Goal: Task Accomplishment & Management: Use online tool/utility

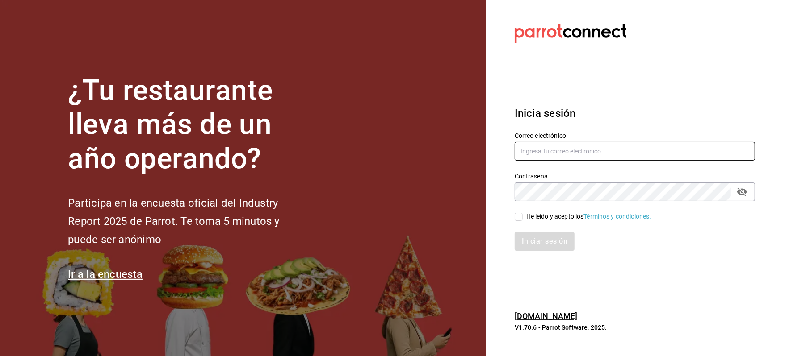
click at [556, 154] on input "text" at bounding box center [634, 151] width 240 height 19
type input "[EMAIL_ADDRESS][DOMAIN_NAME]"
click at [556, 215] on div "He leído y acepto los Términos y condiciones." at bounding box center [588, 216] width 125 height 9
click at [522, 215] on input "He leído y acepto los Términos y condiciones." at bounding box center [518, 217] width 8 height 8
checkbox input "true"
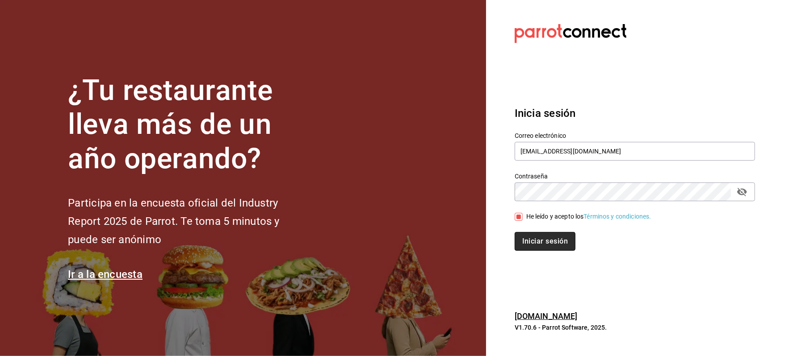
click at [550, 234] on button "Iniciar sesión" at bounding box center [544, 241] width 61 height 19
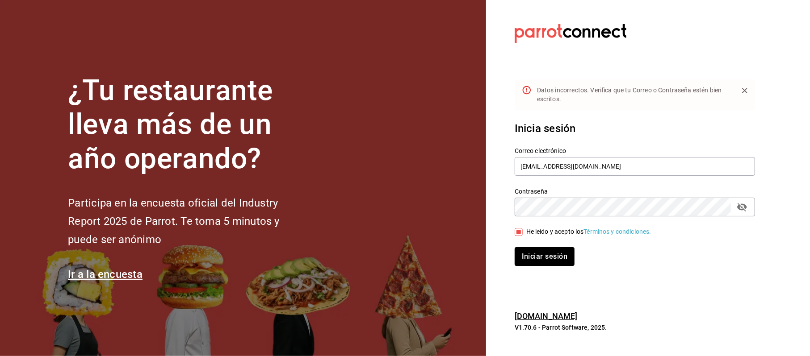
click at [736, 207] on icon "passwordField" at bounding box center [741, 207] width 11 height 11
click at [551, 248] on button "Iniciar sesión" at bounding box center [544, 256] width 61 height 19
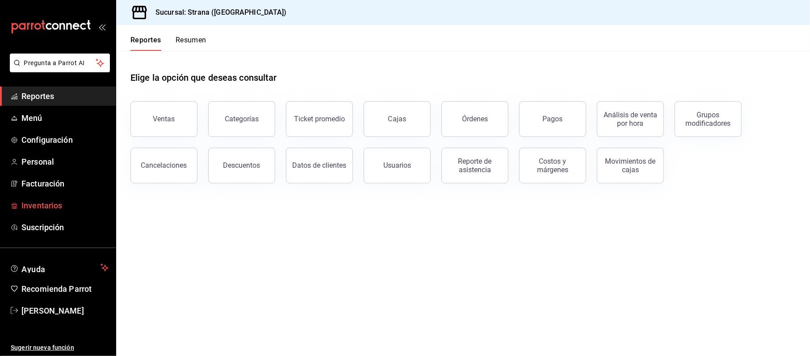
click at [63, 209] on span "Inventarios" at bounding box center [64, 206] width 87 height 12
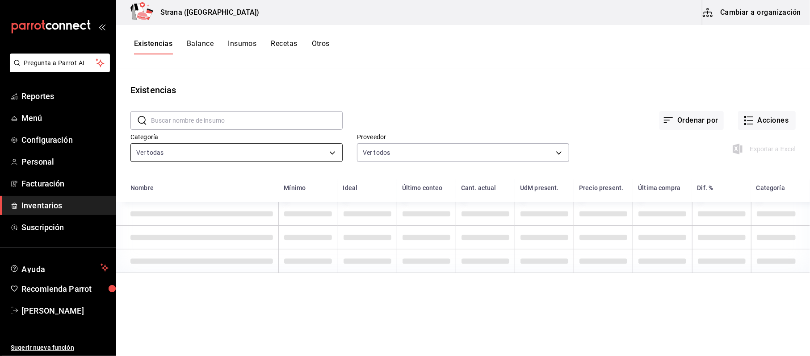
click at [161, 146] on body "Pregunta a Parrot AI Reportes Menú Configuración Personal Facturación Inventari…" at bounding box center [405, 175] width 810 height 350
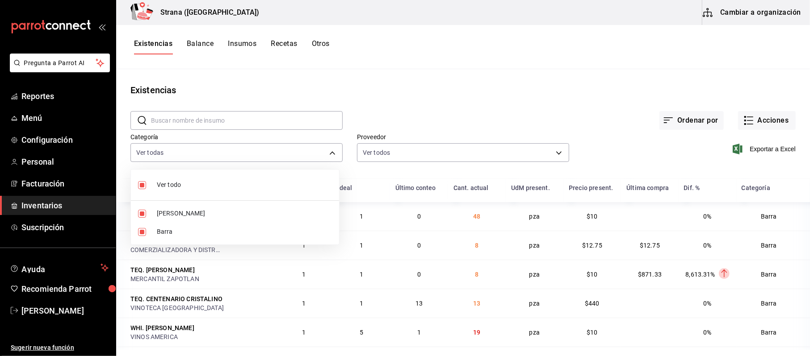
click at [166, 158] on div at bounding box center [405, 178] width 810 height 356
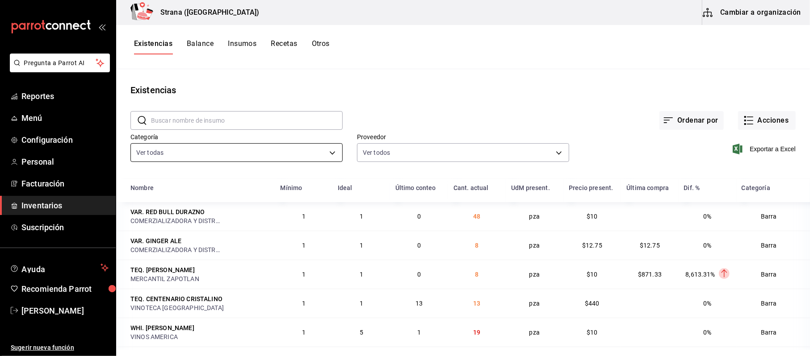
click at [176, 158] on body "Pregunta a Parrot AI Reportes Menú Configuración Personal Facturación Inventari…" at bounding box center [405, 175] width 810 height 350
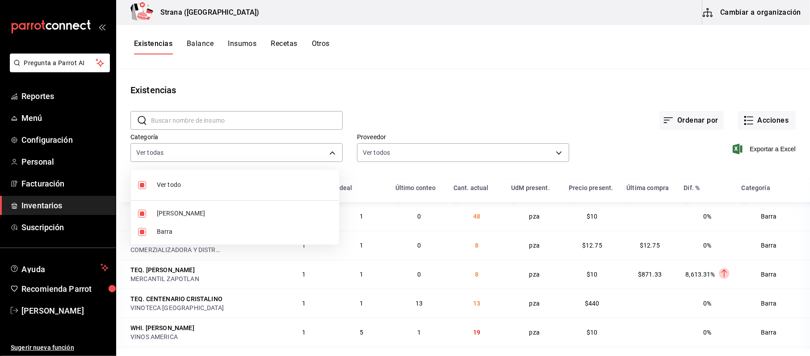
drag, startPoint x: 165, startPoint y: 227, endPoint x: 189, endPoint y: 227, distance: 24.6
click at [165, 227] on li "Barra" at bounding box center [235, 232] width 208 height 18
type input "b11263f3-316c-490f-b5ca-428fcbb9defe"
checkbox input "false"
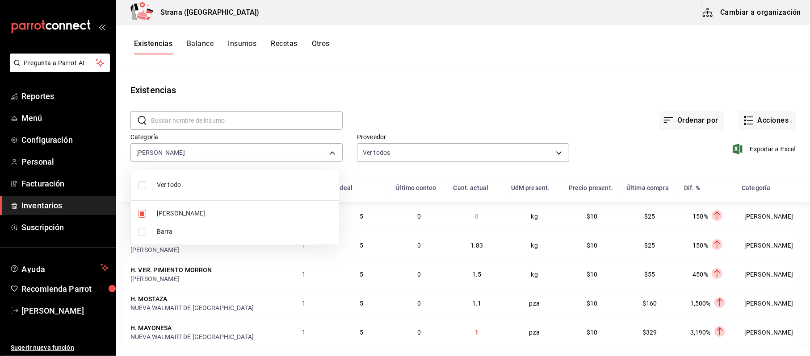
click at [747, 138] on div at bounding box center [405, 178] width 810 height 356
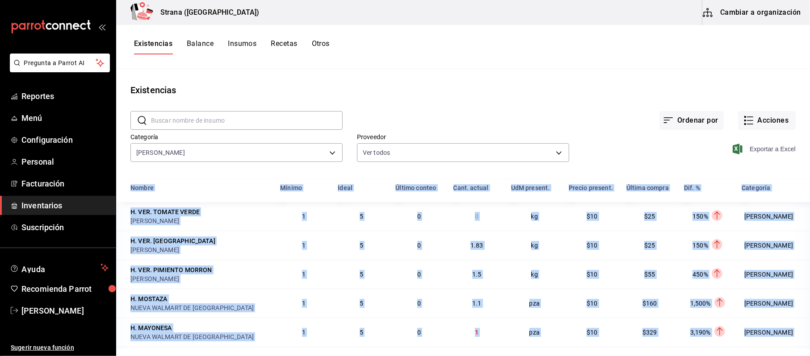
click at [749, 146] on span "Exportar a Excel" at bounding box center [764, 149] width 61 height 11
